Goal: Communication & Community: Share content

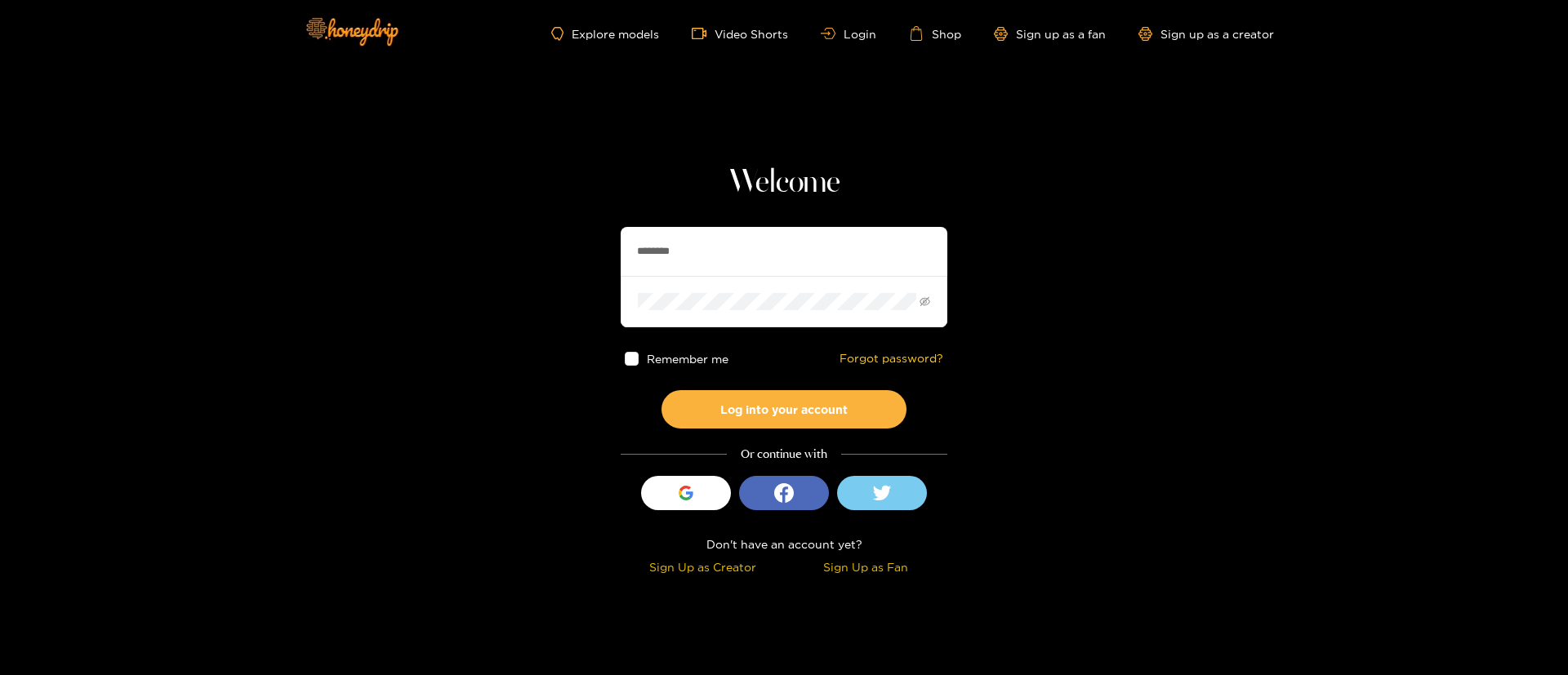
click at [751, 253] on input "********" at bounding box center [784, 251] width 327 height 49
paste input "*****"
type input "**********"
click at [803, 408] on button "Log into your account" at bounding box center [784, 410] width 245 height 39
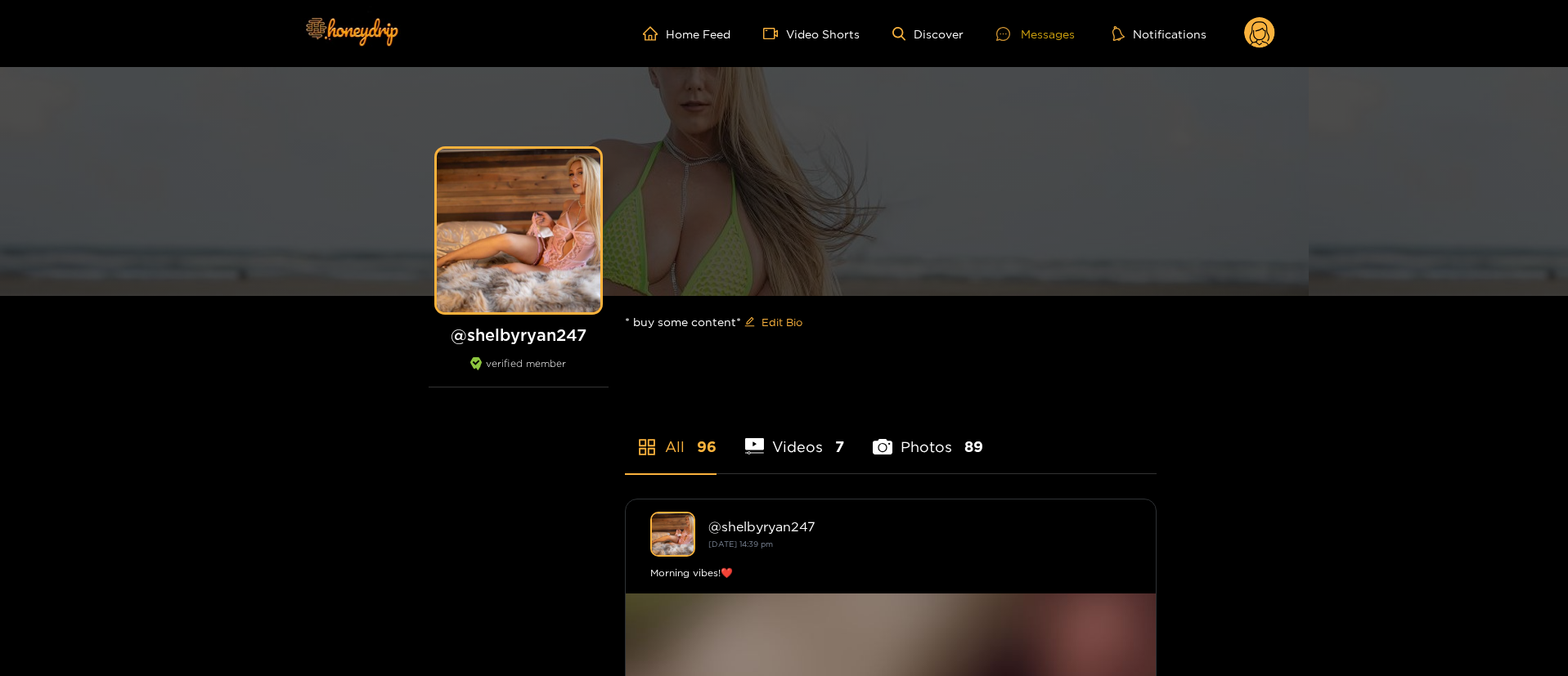
click at [1017, 34] on div at bounding box center [1009, 33] width 25 height 14
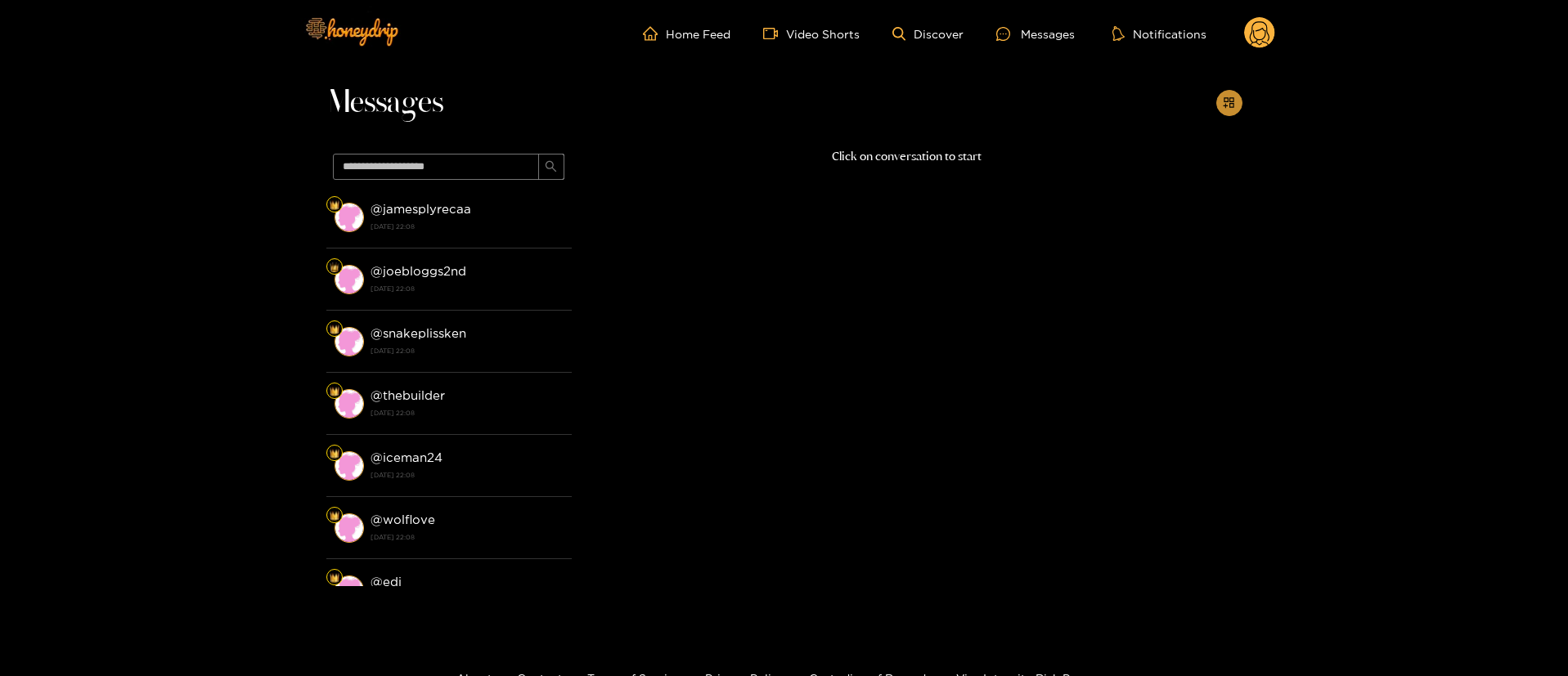
click at [1234, 105] on icon "appstore-add" at bounding box center [1228, 102] width 12 height 12
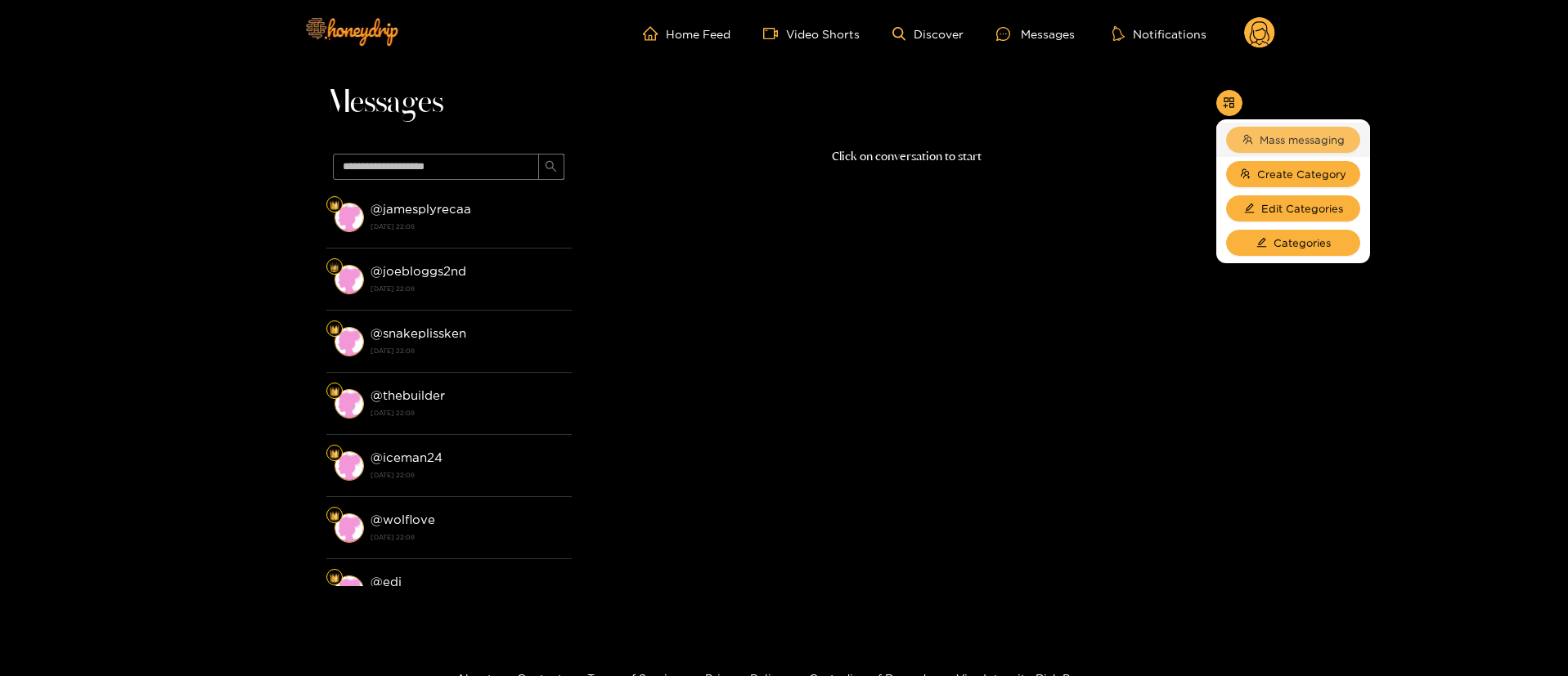
click at [1263, 143] on span "Mass messaging" at bounding box center [1302, 140] width 85 height 17
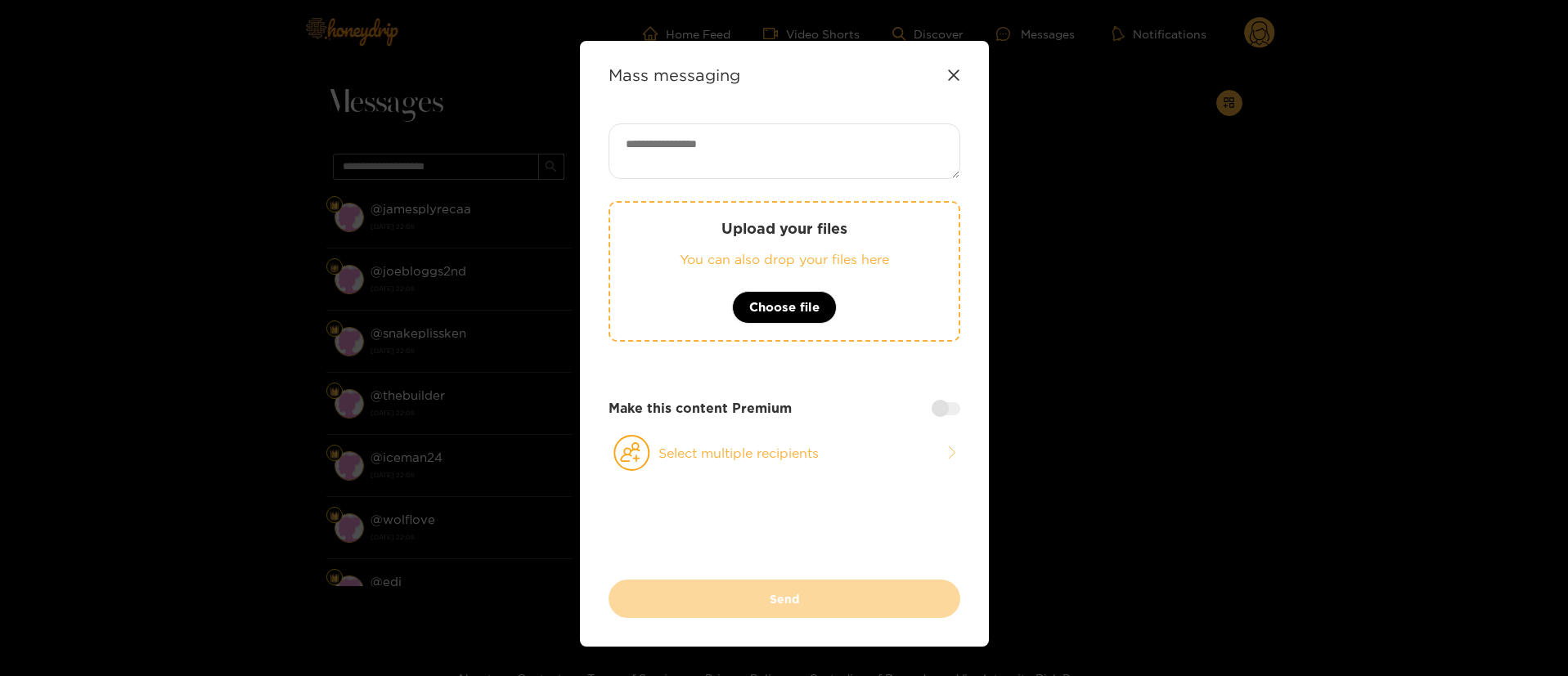
click at [877, 160] on textarea at bounding box center [784, 151] width 352 height 55
paste textarea "**********"
paste textarea "**"
type textarea "**********"
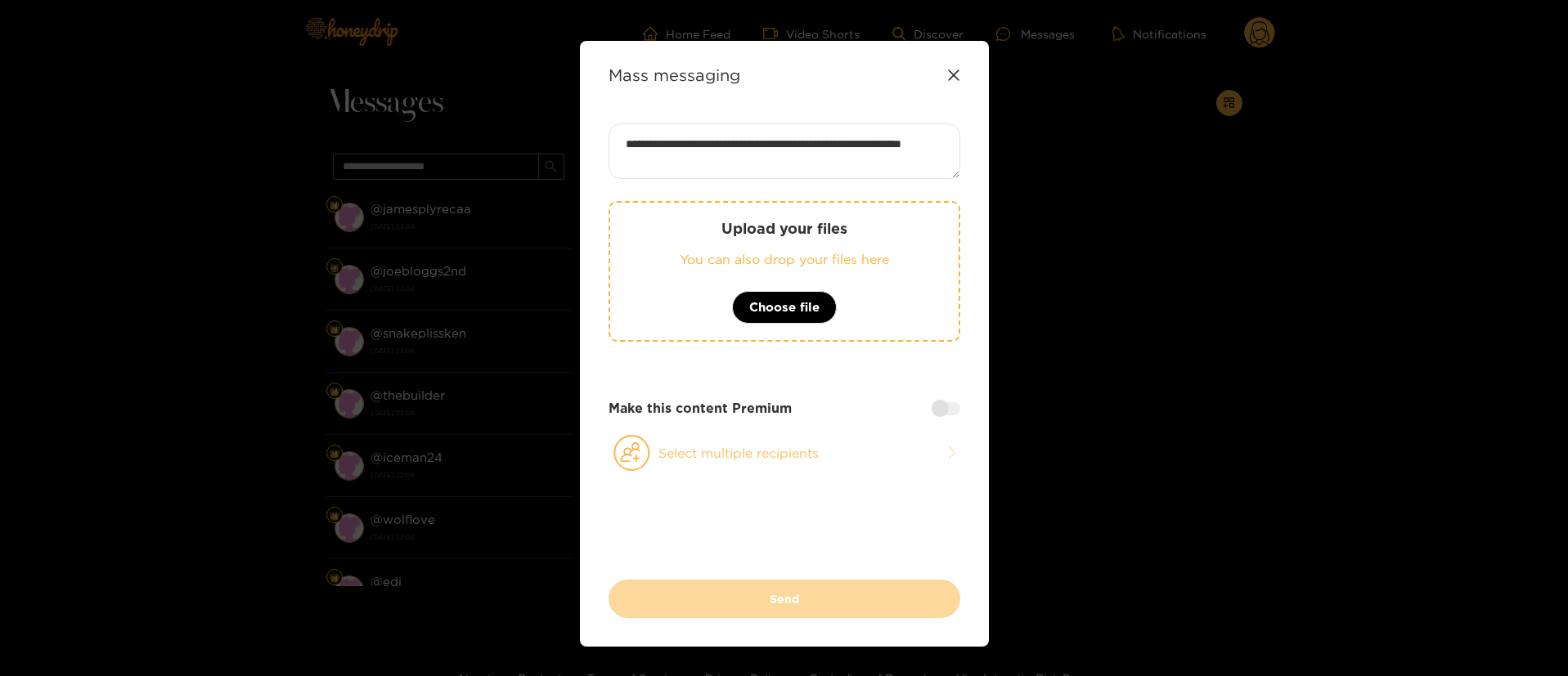
click at [820, 448] on button "Select multiple recipients" at bounding box center [784, 453] width 352 height 38
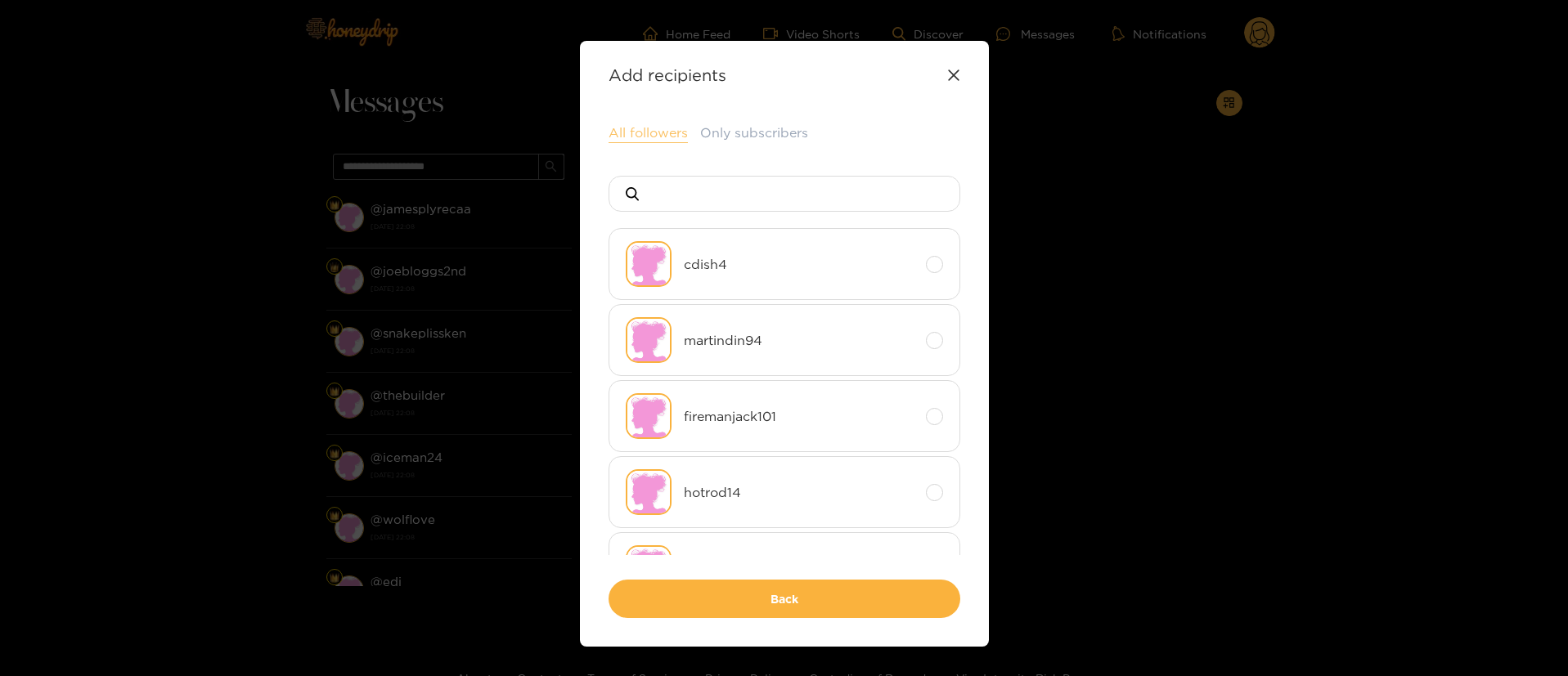
click at [666, 133] on button "All followers" at bounding box center [648, 132] width 79 height 19
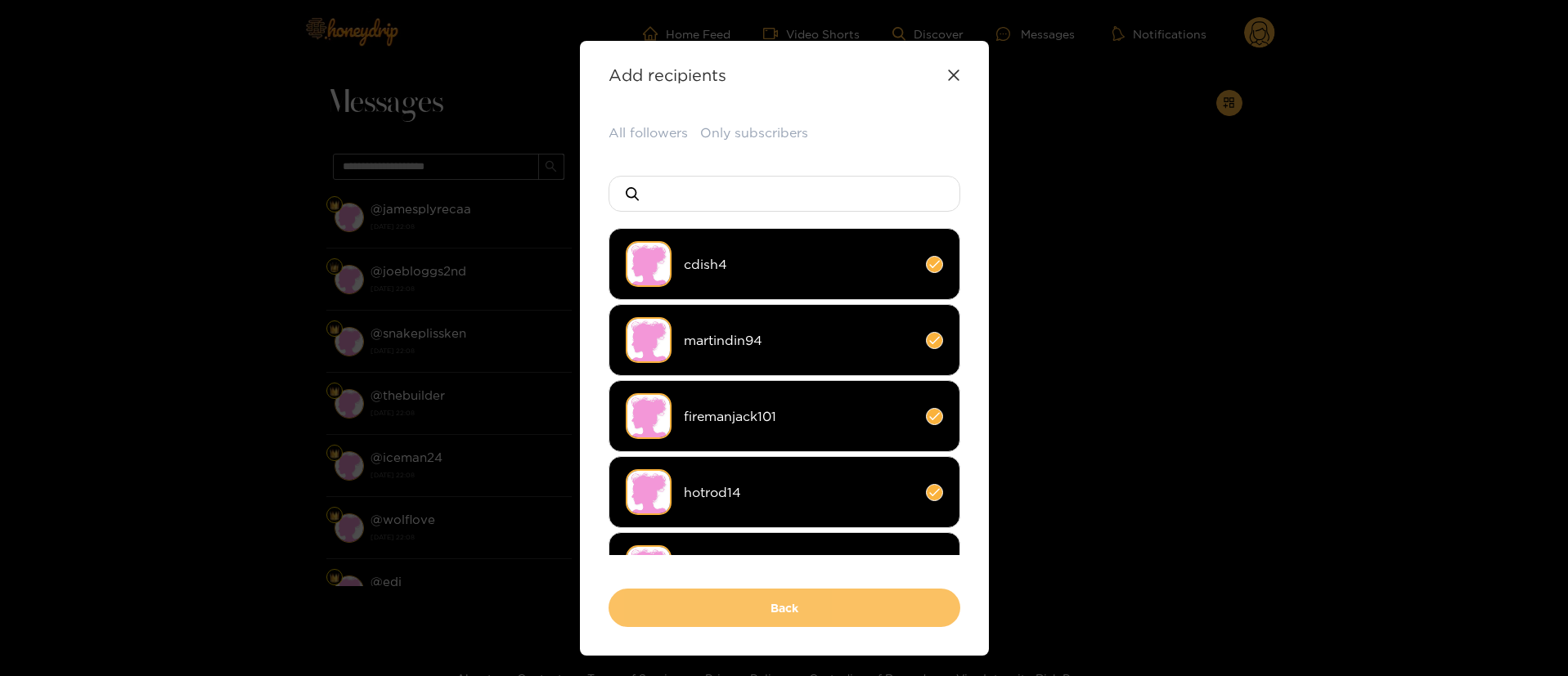
click at [828, 611] on button "Back" at bounding box center [784, 608] width 352 height 39
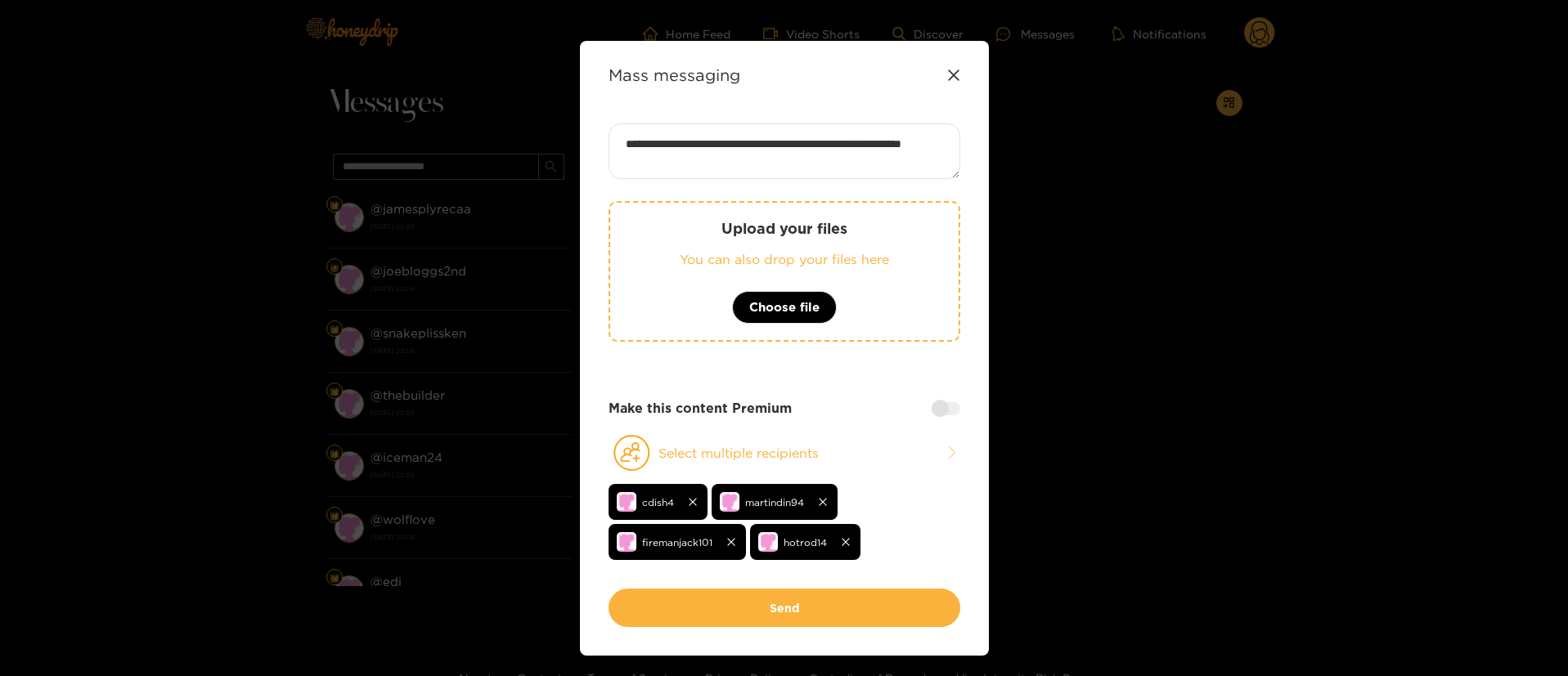
click at [942, 420] on div "**********" at bounding box center [784, 356] width 352 height 465
click at [940, 412] on div at bounding box center [946, 408] width 29 height 13
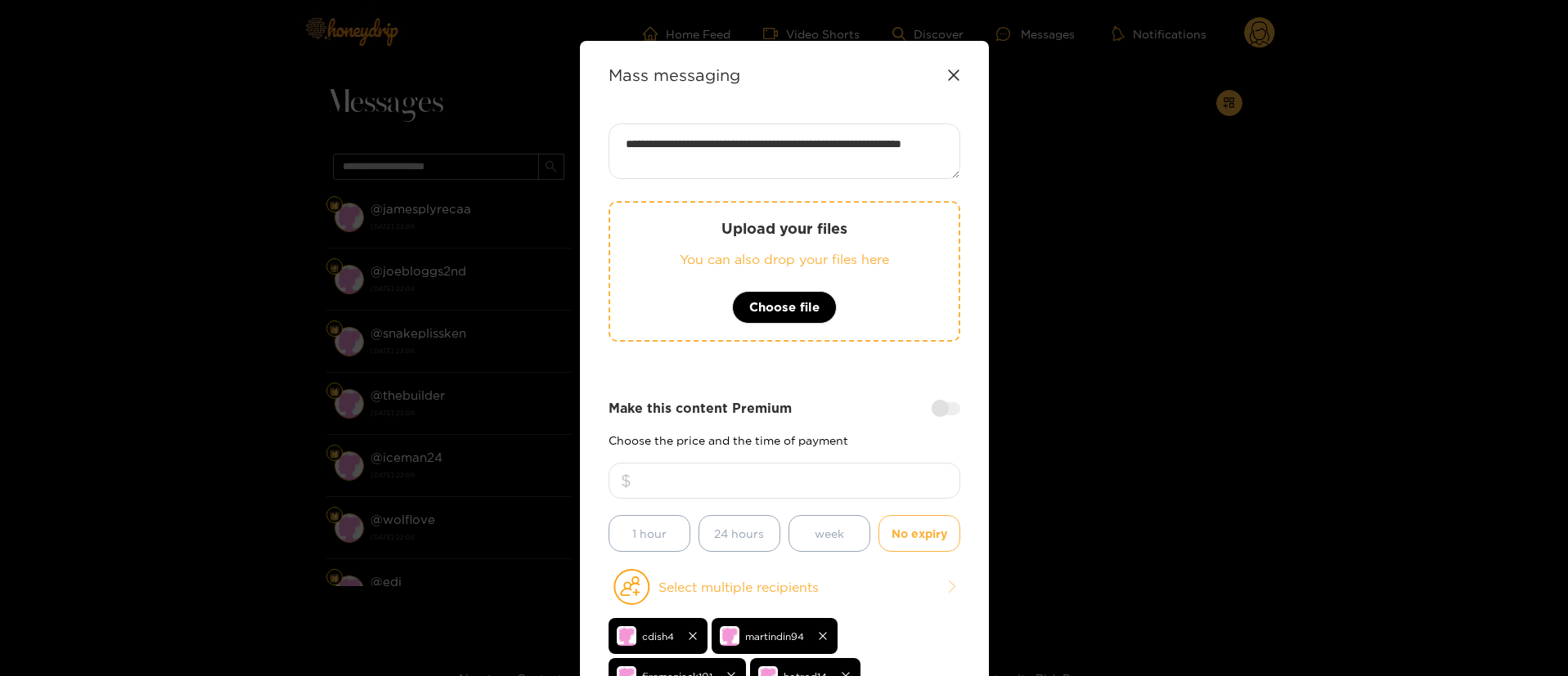
click at [843, 509] on div at bounding box center [784, 488] width 352 height 52
click at [831, 479] on input "number" at bounding box center [784, 480] width 352 height 36
type input "**"
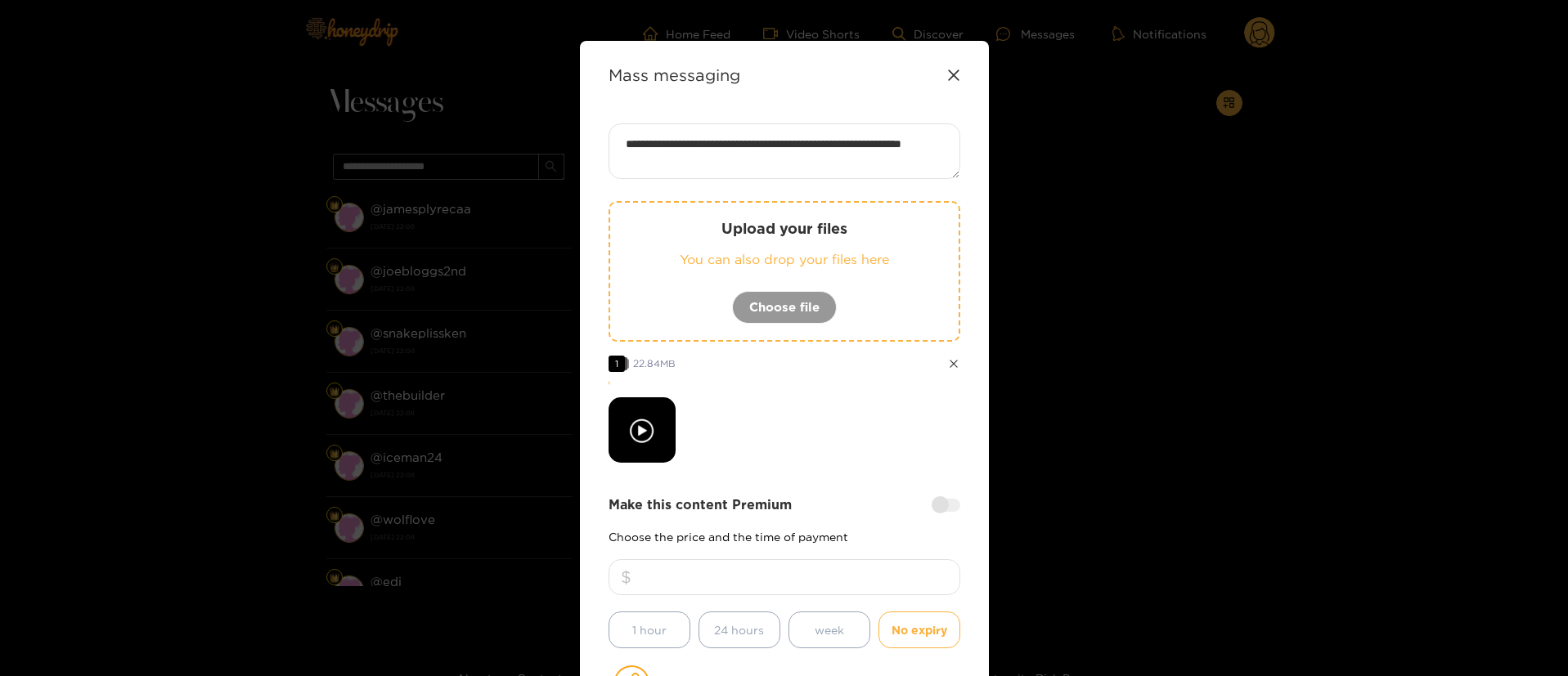
click at [794, 416] on div at bounding box center [784, 430] width 352 height 65
drag, startPoint x: 815, startPoint y: 457, endPoint x: 858, endPoint y: 388, distance: 81.3
click at [816, 455] on div at bounding box center [784, 430] width 352 height 65
click at [766, 445] on div at bounding box center [784, 430] width 352 height 65
click at [787, 437] on div at bounding box center [784, 430] width 352 height 65
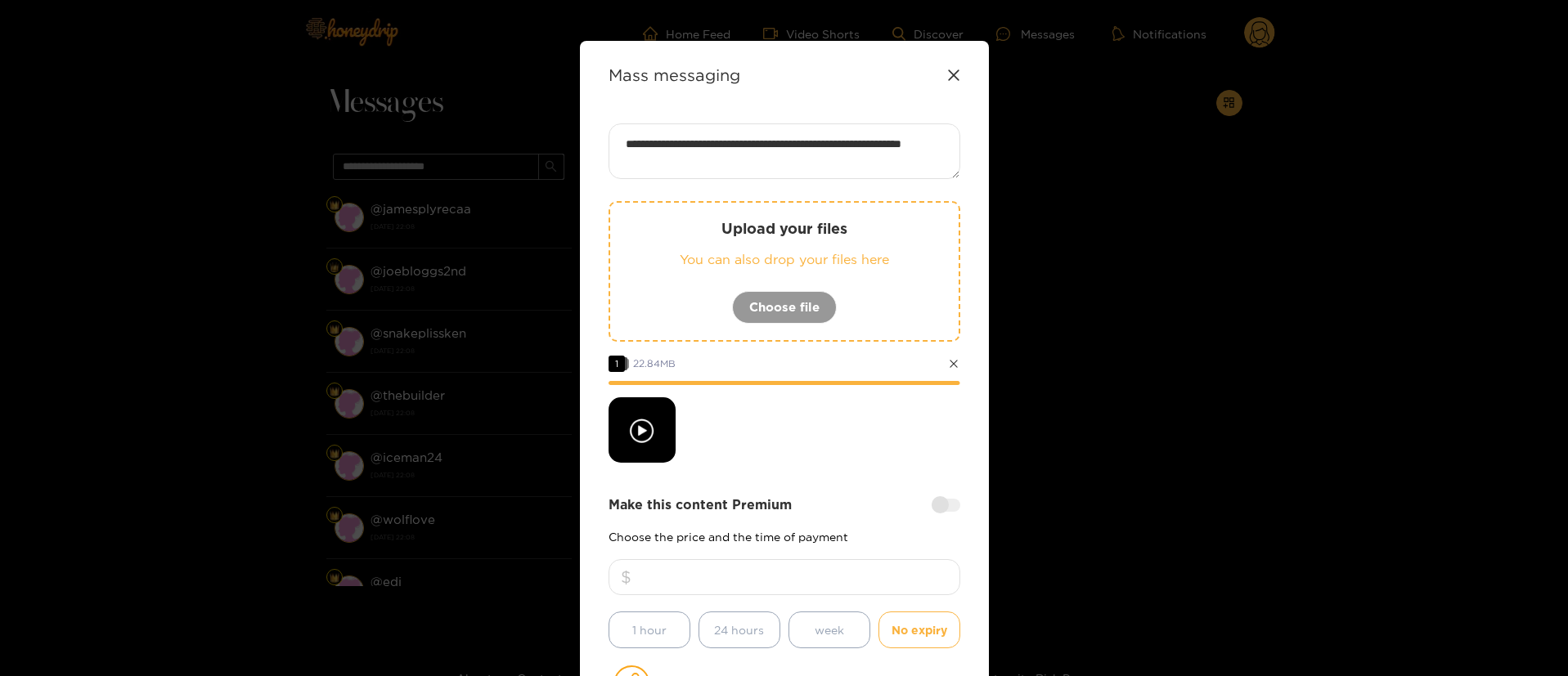
click at [859, 384] on div at bounding box center [784, 383] width 352 height 4
click at [828, 430] on div at bounding box center [784, 430] width 352 height 65
click at [822, 432] on div at bounding box center [784, 430] width 352 height 65
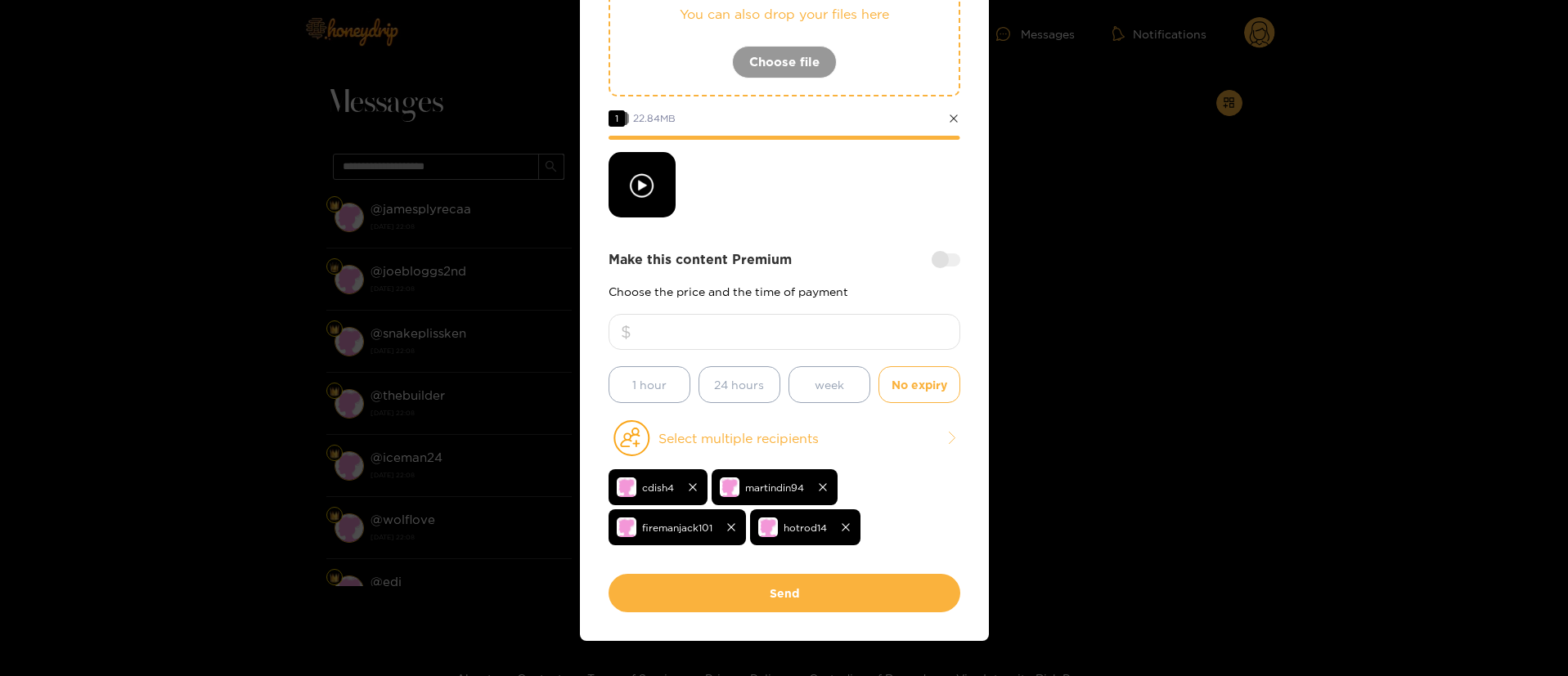
click at [824, 197] on div at bounding box center [784, 184] width 352 height 65
click at [846, 190] on div at bounding box center [784, 184] width 352 height 65
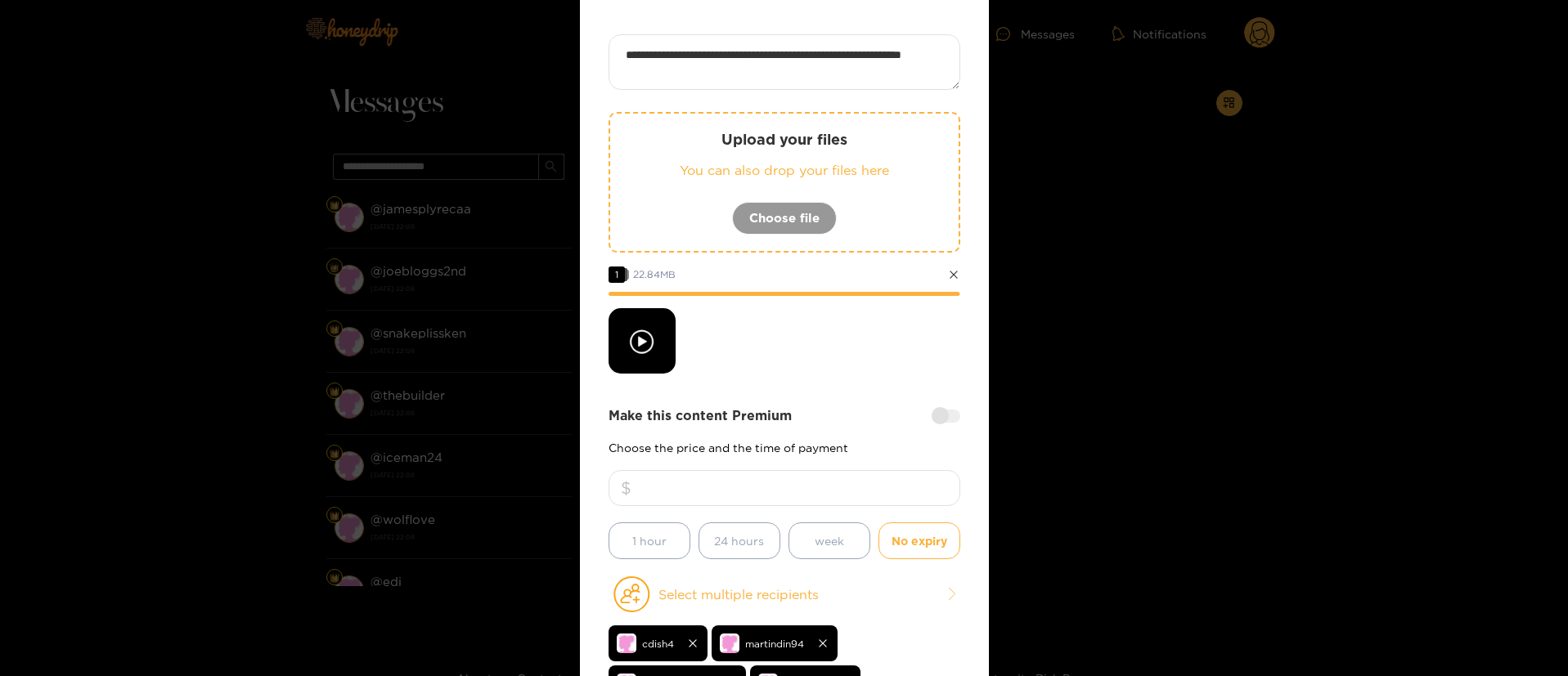
scroll to position [0, 0]
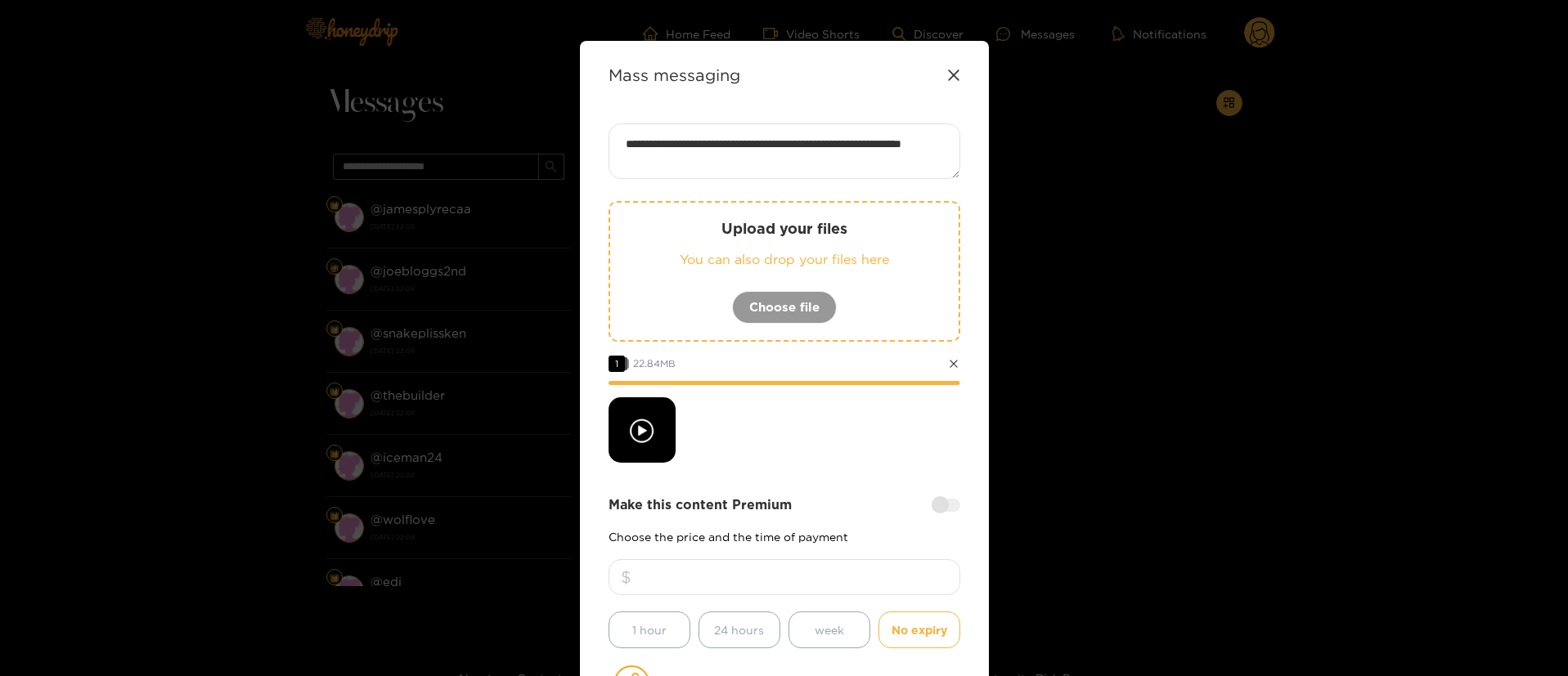
click at [773, 407] on div at bounding box center [784, 430] width 352 height 65
click at [721, 407] on div at bounding box center [784, 430] width 352 height 65
click at [787, 439] on div at bounding box center [784, 430] width 352 height 65
click at [807, 453] on div at bounding box center [784, 430] width 352 height 65
click at [849, 395] on div "Upload your files You can also drop your files here Choose file 1 22.84 MB" at bounding box center [784, 332] width 352 height 261
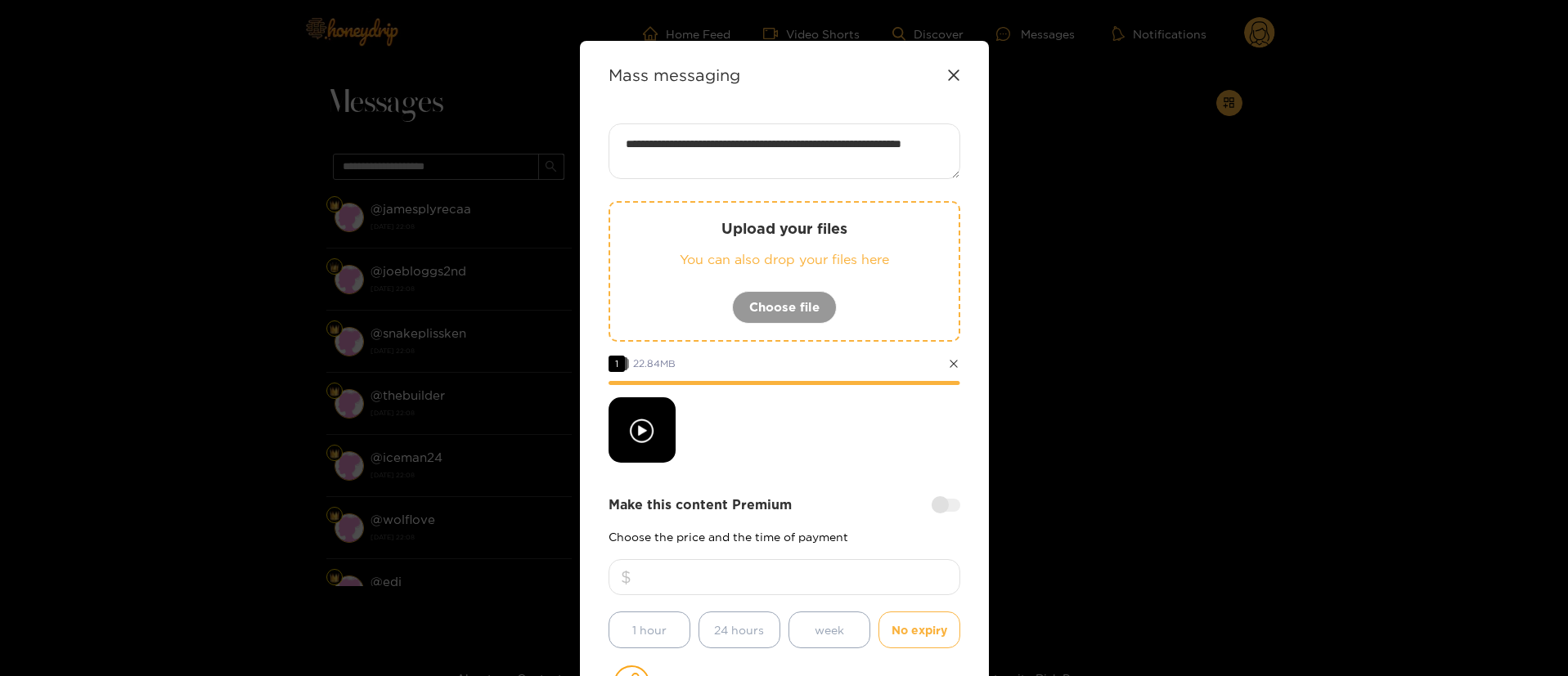
click at [854, 448] on div at bounding box center [784, 430] width 352 height 65
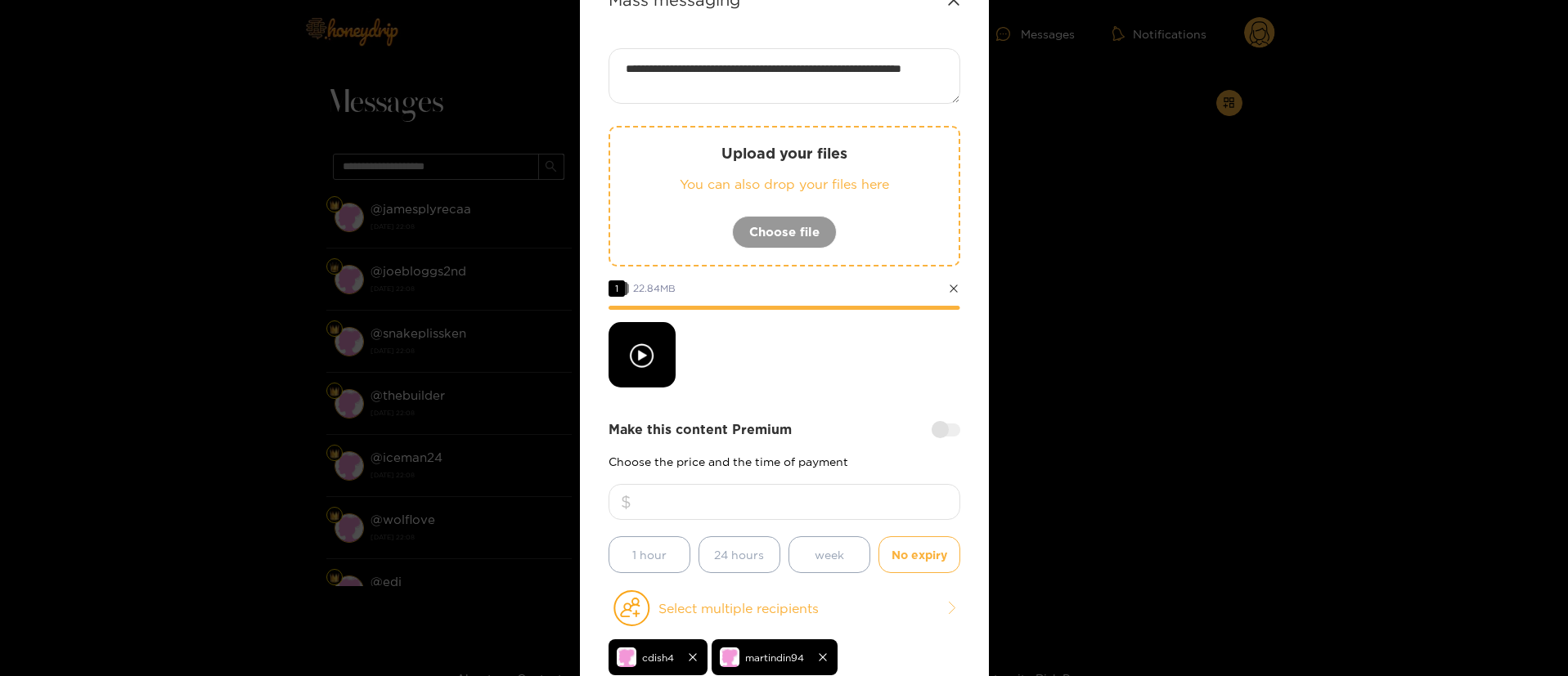
scroll to position [246, 0]
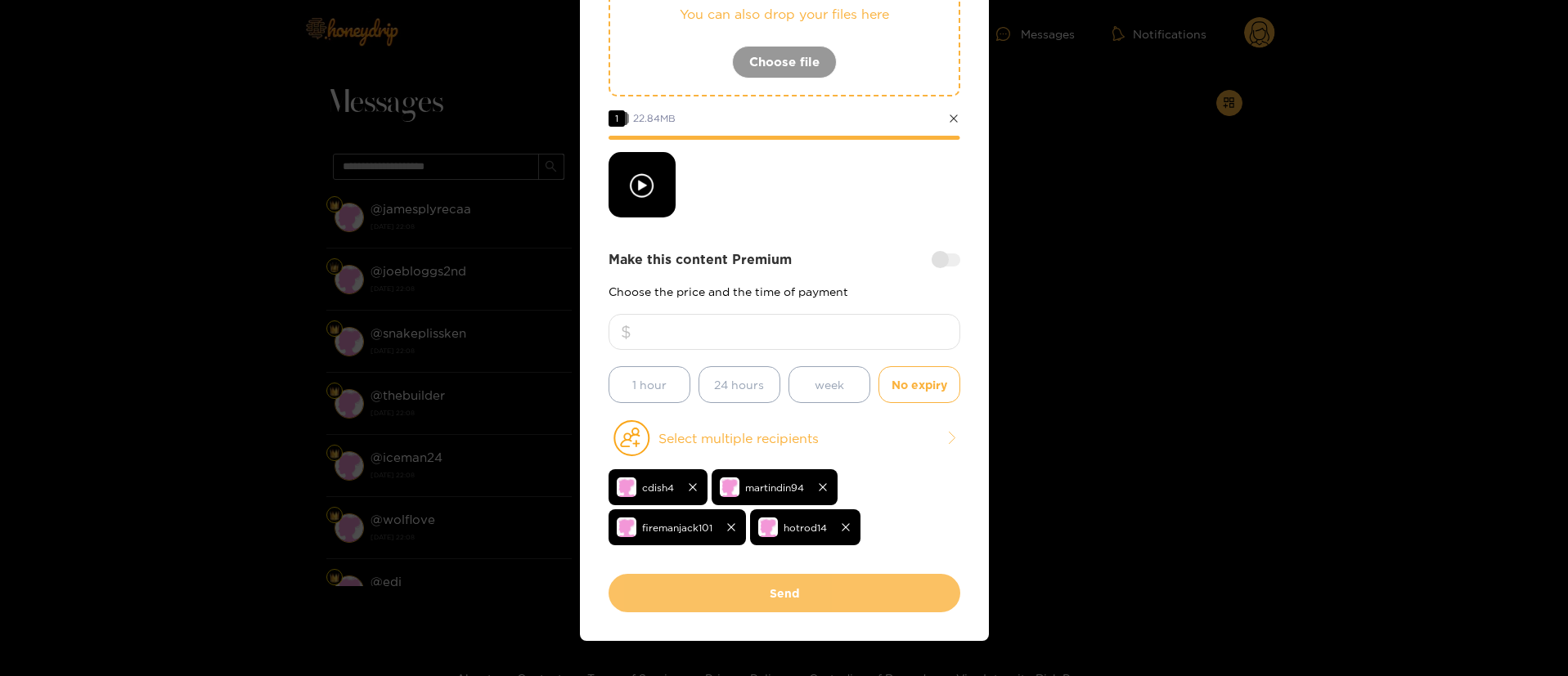
click at [785, 601] on button "Send" at bounding box center [784, 593] width 352 height 39
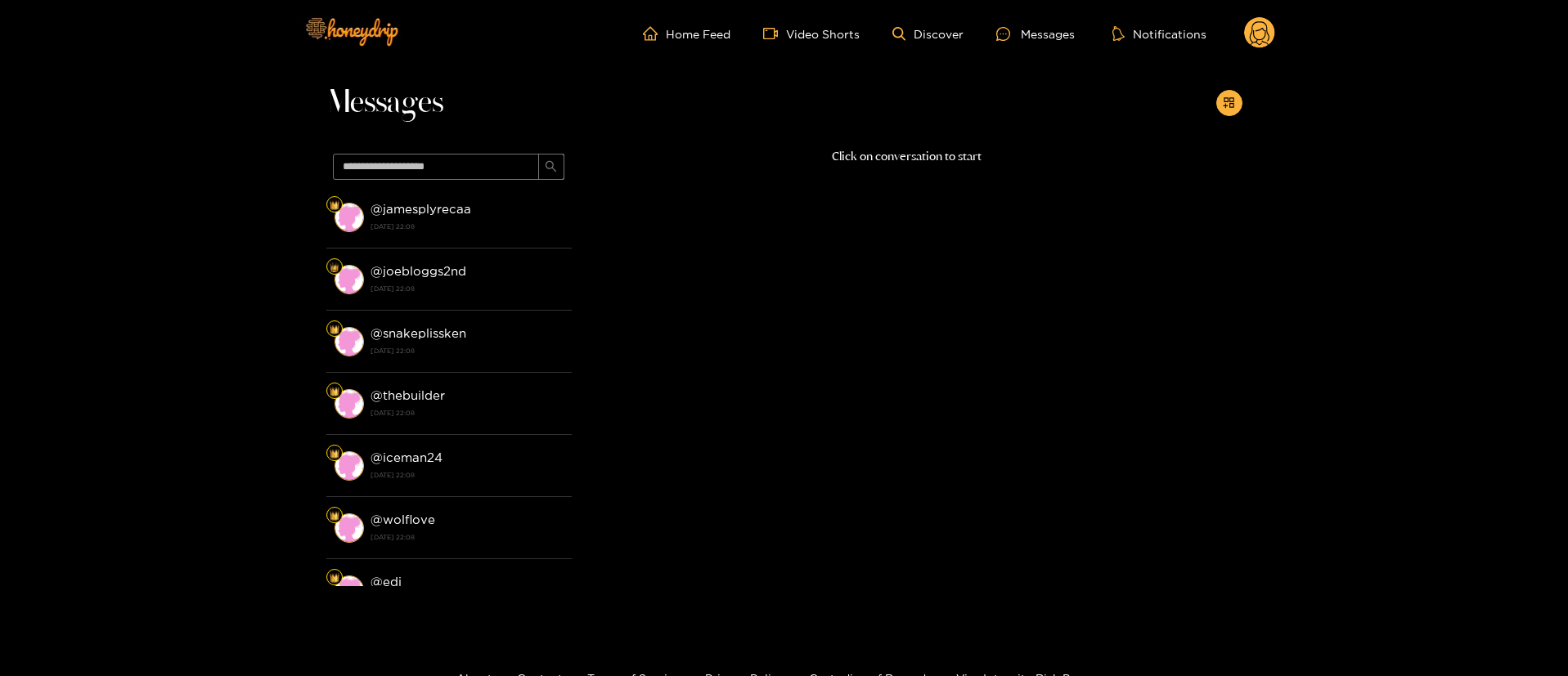
click at [1254, 40] on circle at bounding box center [1260, 33] width 31 height 31
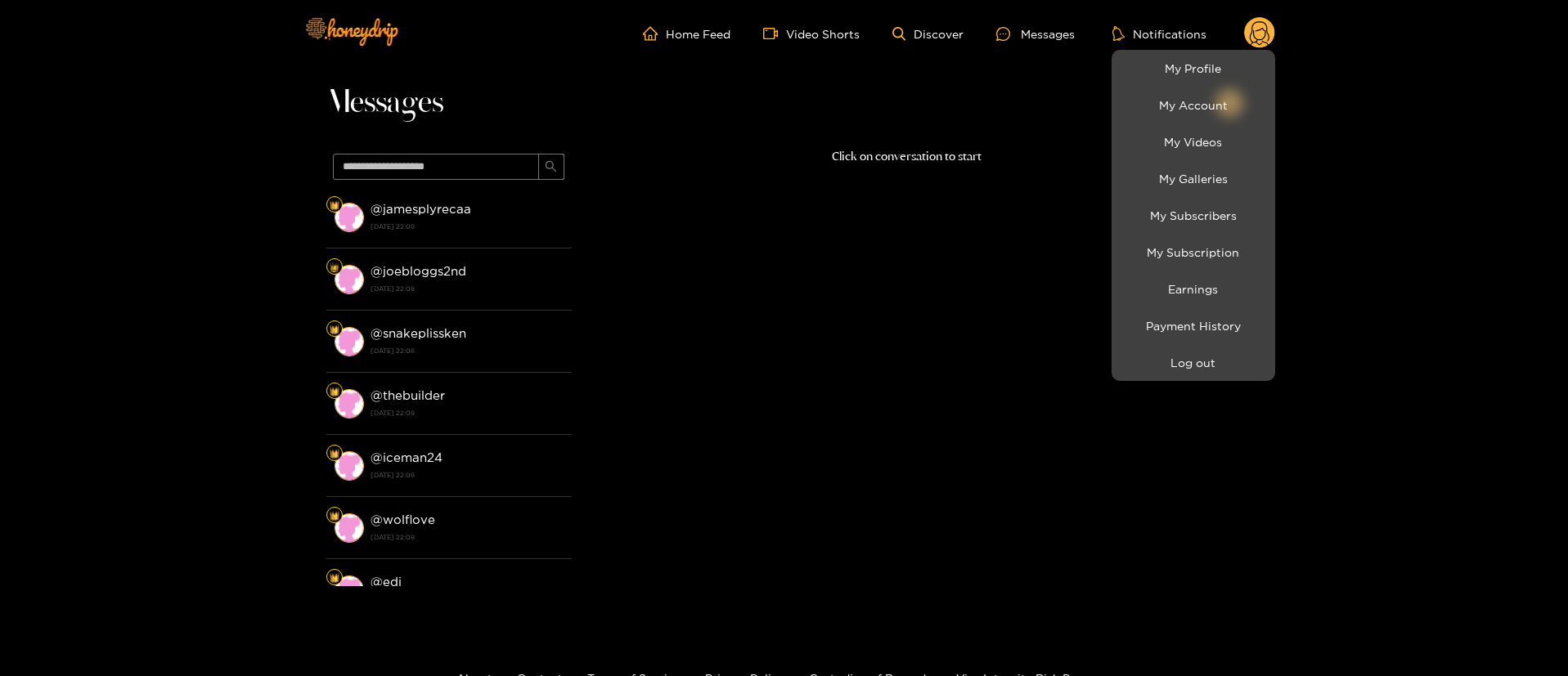
click at [1202, 378] on li "Log out" at bounding box center [1193, 362] width 164 height 37
click at [1202, 372] on button "Log out" at bounding box center [1193, 362] width 156 height 29
